Goal: Task Accomplishment & Management: Manage account settings

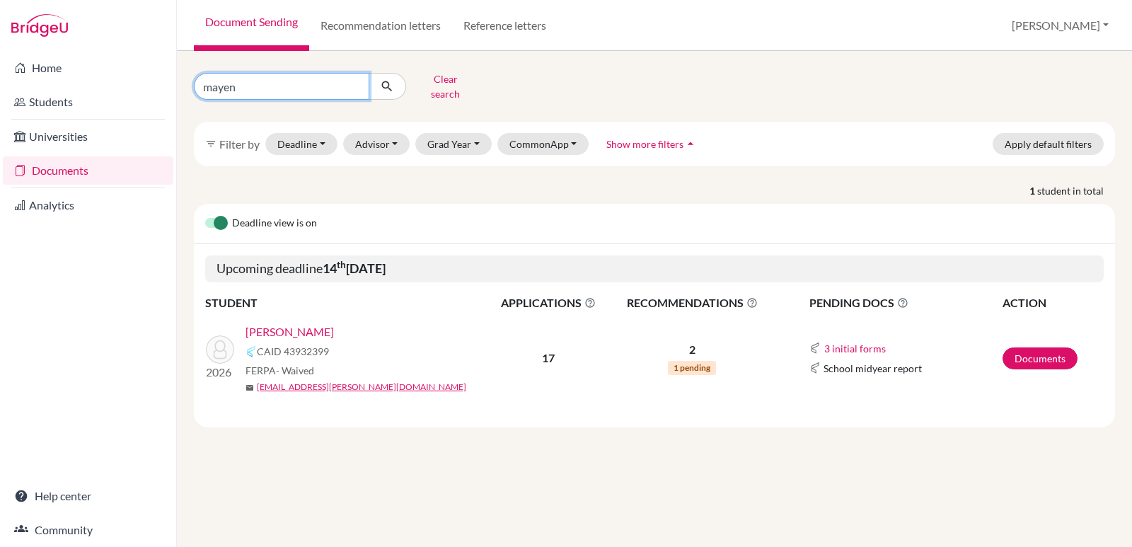
drag, startPoint x: 312, startPoint y: 86, endPoint x: 192, endPoint y: 86, distance: 119.6
click at [192, 86] on div "mayen Clear search" at bounding box center [340, 86] width 314 height 37
type input "z"
type input "[PERSON_NAME]"
click at [386, 79] on icon "submit" at bounding box center [387, 86] width 14 height 14
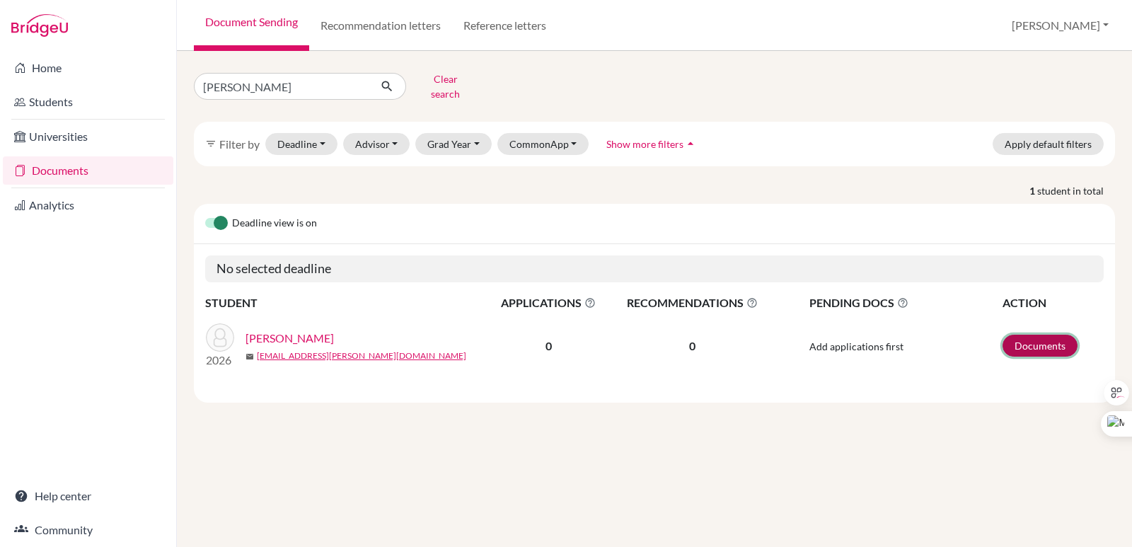
click at [1029, 339] on link "Documents" at bounding box center [1040, 346] width 75 height 22
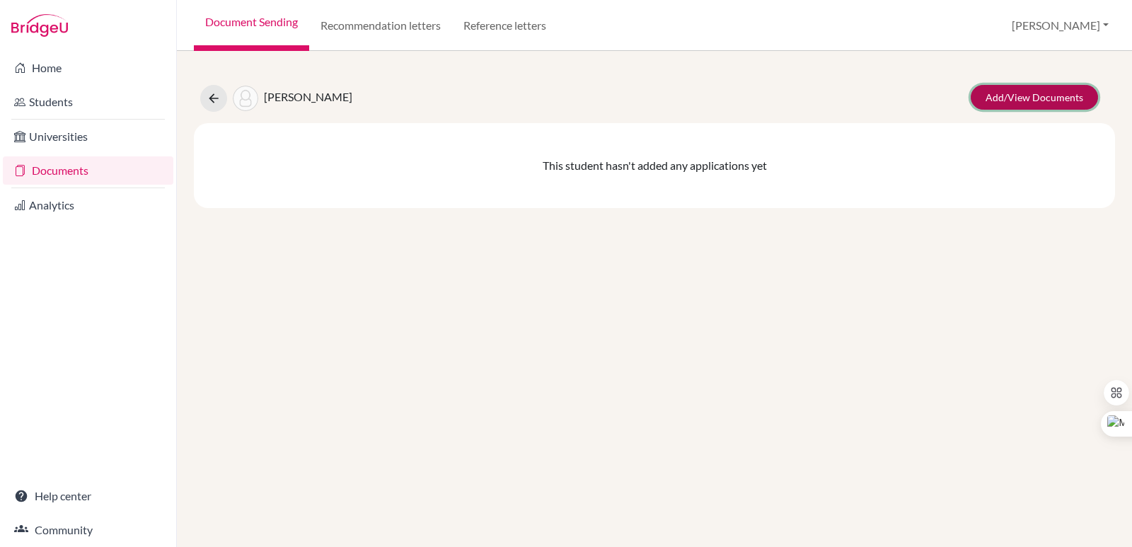
click at [1057, 97] on link "Add/View Documents" at bounding box center [1034, 97] width 127 height 25
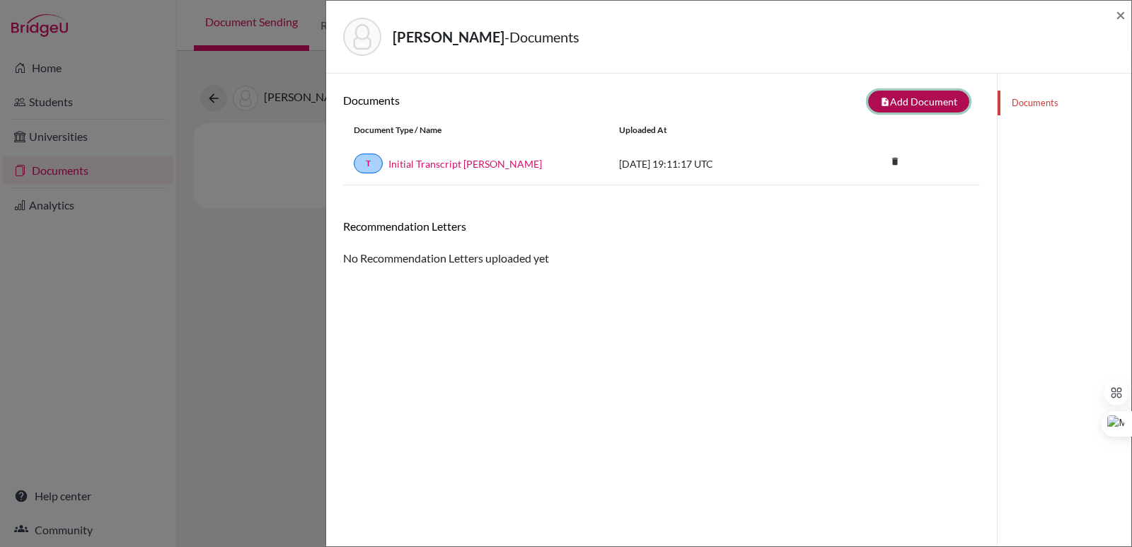
click at [906, 109] on button "note_add Add Document" at bounding box center [918, 102] width 101 height 22
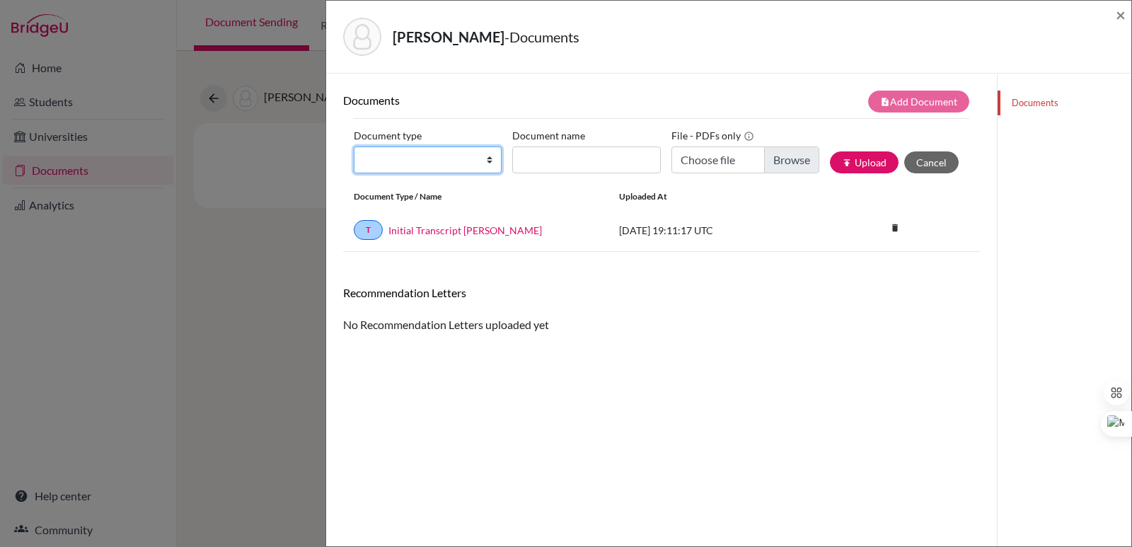
click at [444, 168] on select "Change explanation for Common App reports Counselor recommendation Internationa…" at bounding box center [428, 159] width 148 height 27
select select "2"
click at [354, 146] on select "Change explanation for Common App reports Counselor recommendation Internationa…" at bounding box center [428, 159] width 148 height 27
click at [604, 154] on input "Document name" at bounding box center [586, 159] width 148 height 27
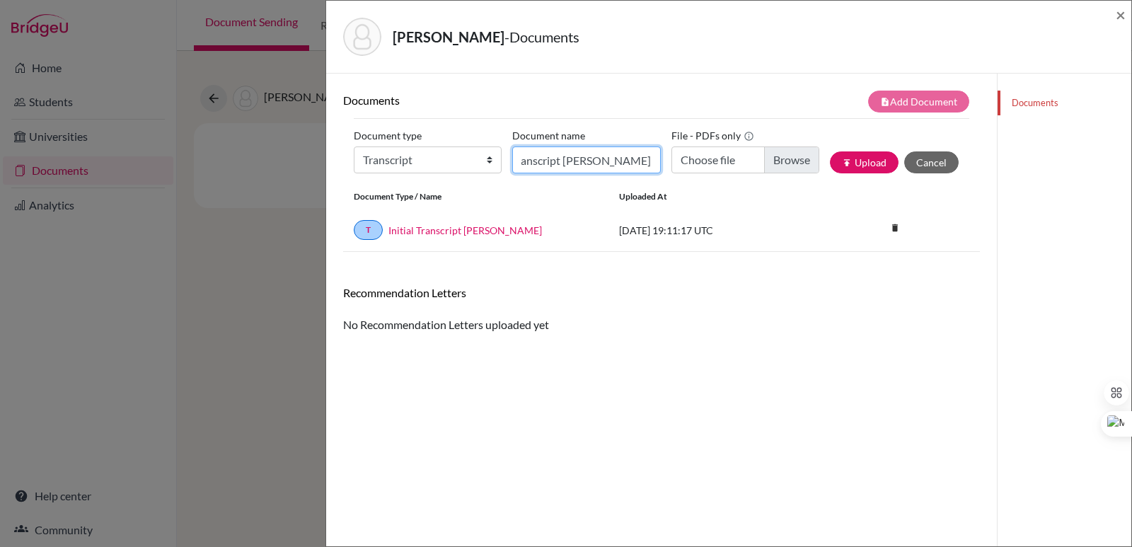
scroll to position [0, 105]
type input "Official 9th Grade Transcript Rodrigo Sol Lasala"
click at [782, 167] on input "Choose file" at bounding box center [745, 159] width 148 height 27
type input "C:\fakepath\Official Transcript Rodrigo Sol Lasala 9th Grade.pdf"
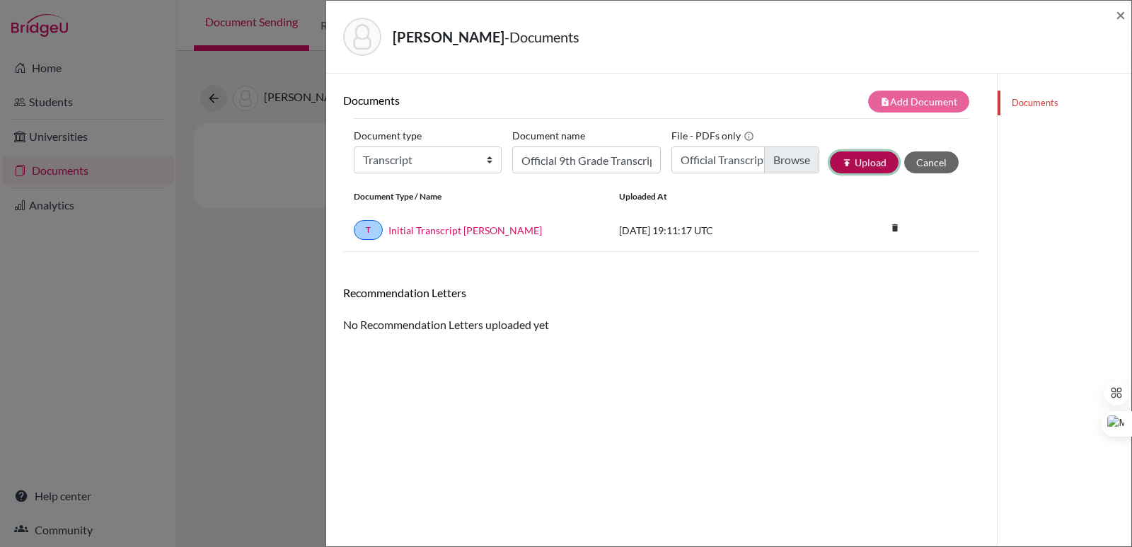
click at [865, 161] on button "publish Upload" at bounding box center [864, 162] width 69 height 22
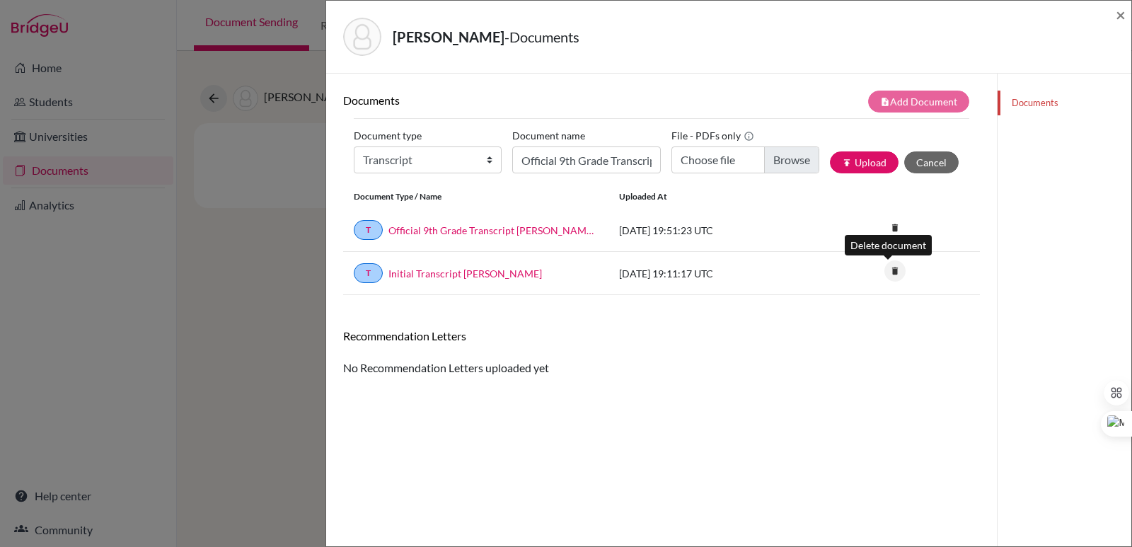
click at [889, 270] on icon "delete" at bounding box center [894, 270] width 21 height 21
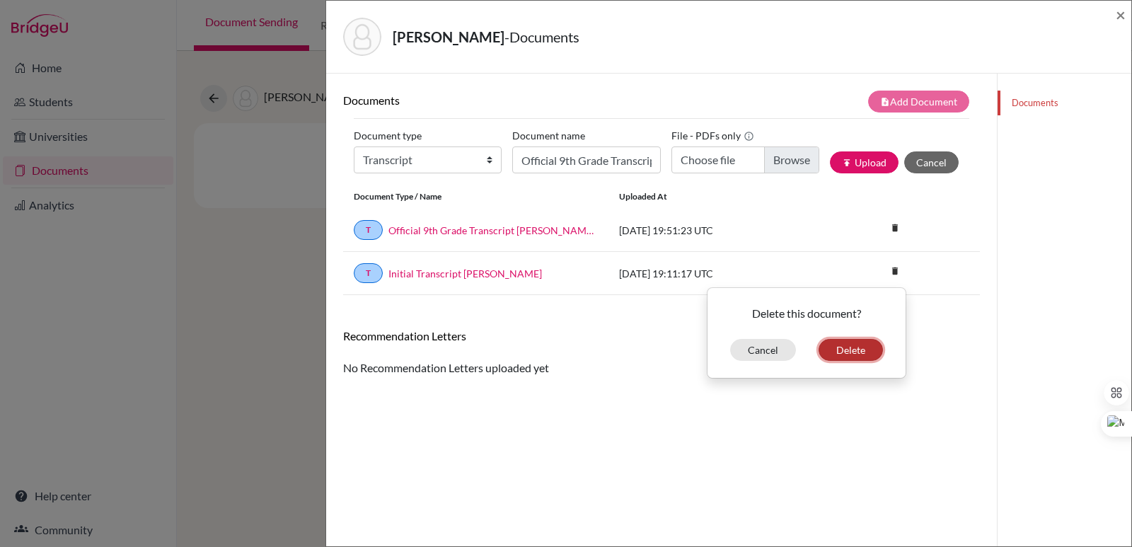
click at [848, 352] on button "Delete" at bounding box center [851, 350] width 64 height 22
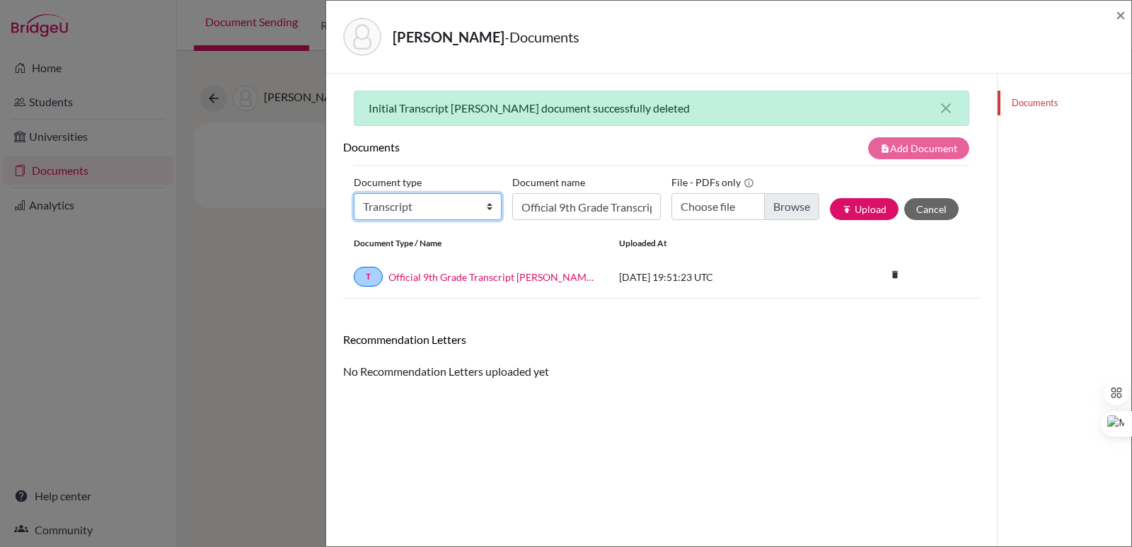
click at [437, 215] on select "Change explanation for Common App reports Counselor recommendation Internationa…" at bounding box center [428, 206] width 148 height 27
select select "2"
click at [354, 193] on select "Change explanation for Common App reports Counselor recommendation Internationa…" at bounding box center [428, 206] width 148 height 27
click at [550, 204] on input "Official 9th Grade Transcript Rodrigo Sol Lasala" at bounding box center [586, 206] width 148 height 27
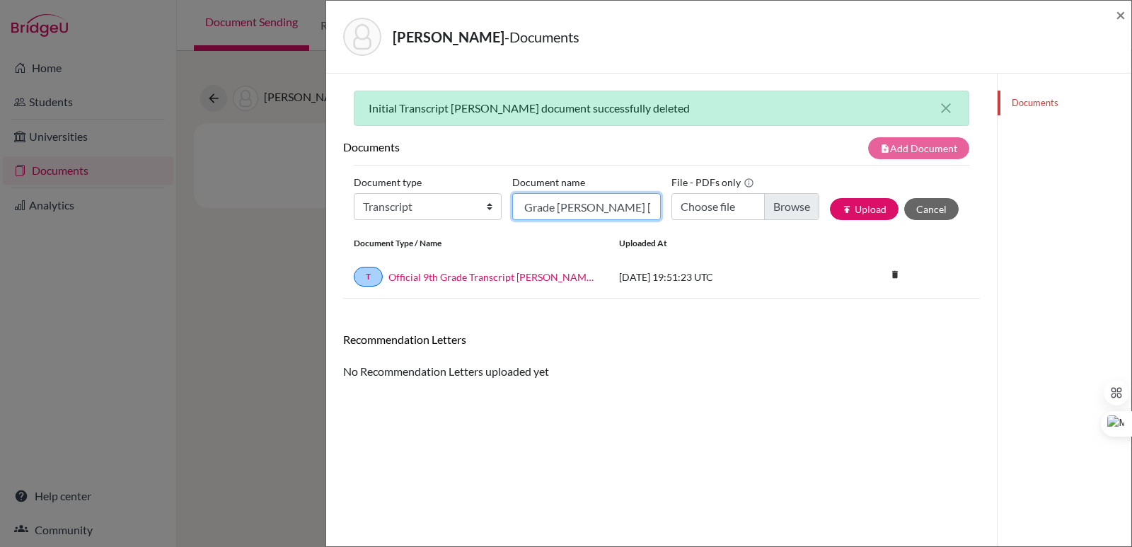
type input "Initial EA Transcript 10th-12th Grade Rodrigo Sol Lasala"
click at [770, 206] on input "Choose file" at bounding box center [745, 206] width 148 height 27
type input "C:\fakepath\Sol Lasala, Rodrigo.pdf"
click at [872, 206] on button "publish Upload" at bounding box center [864, 209] width 69 height 22
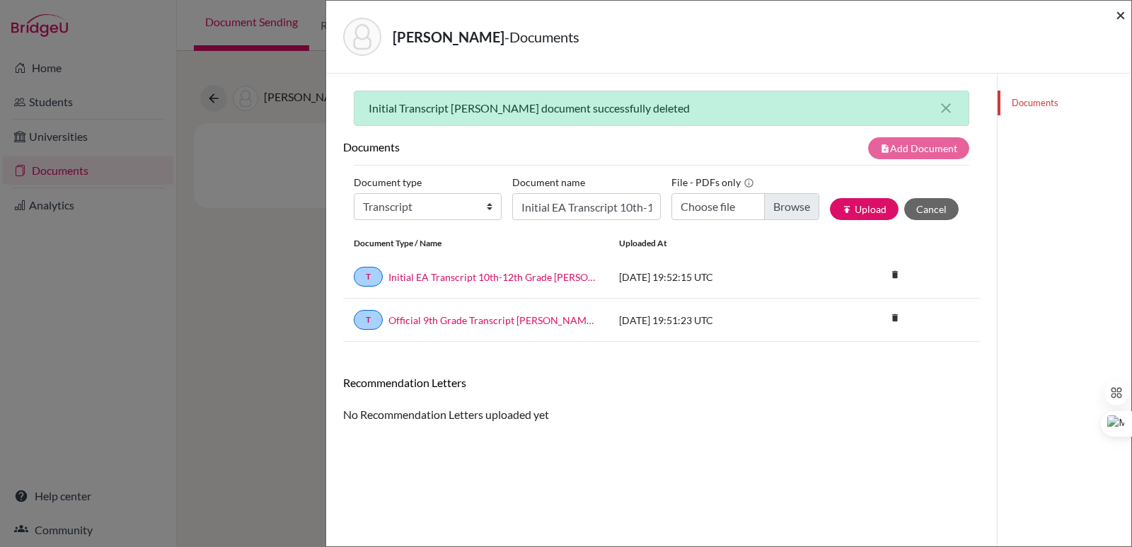
click at [1119, 16] on span "×" at bounding box center [1121, 14] width 10 height 21
